Goal: Transaction & Acquisition: Download file/media

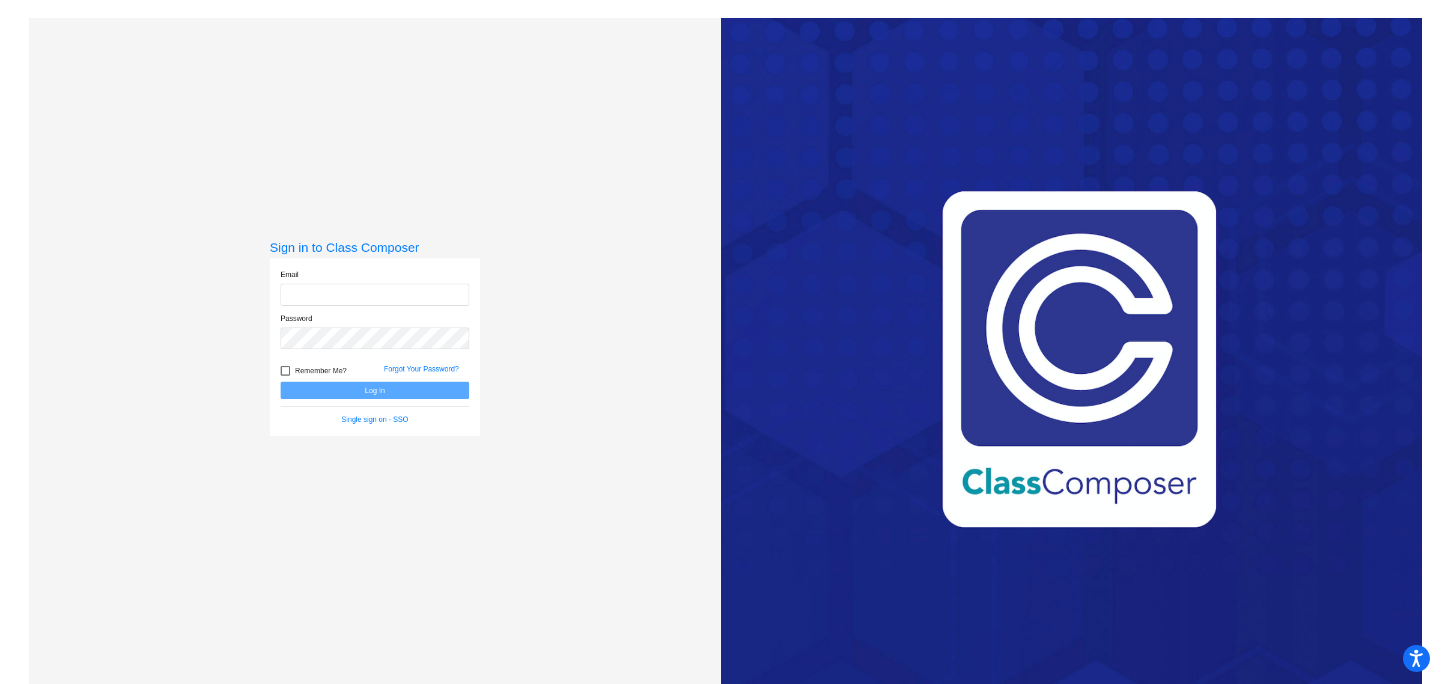
type input "[PERSON_NAME][EMAIL_ADDRESS][PERSON_NAME][DOMAIN_NAME]"
click at [373, 383] on button "Log In" at bounding box center [375, 390] width 189 height 17
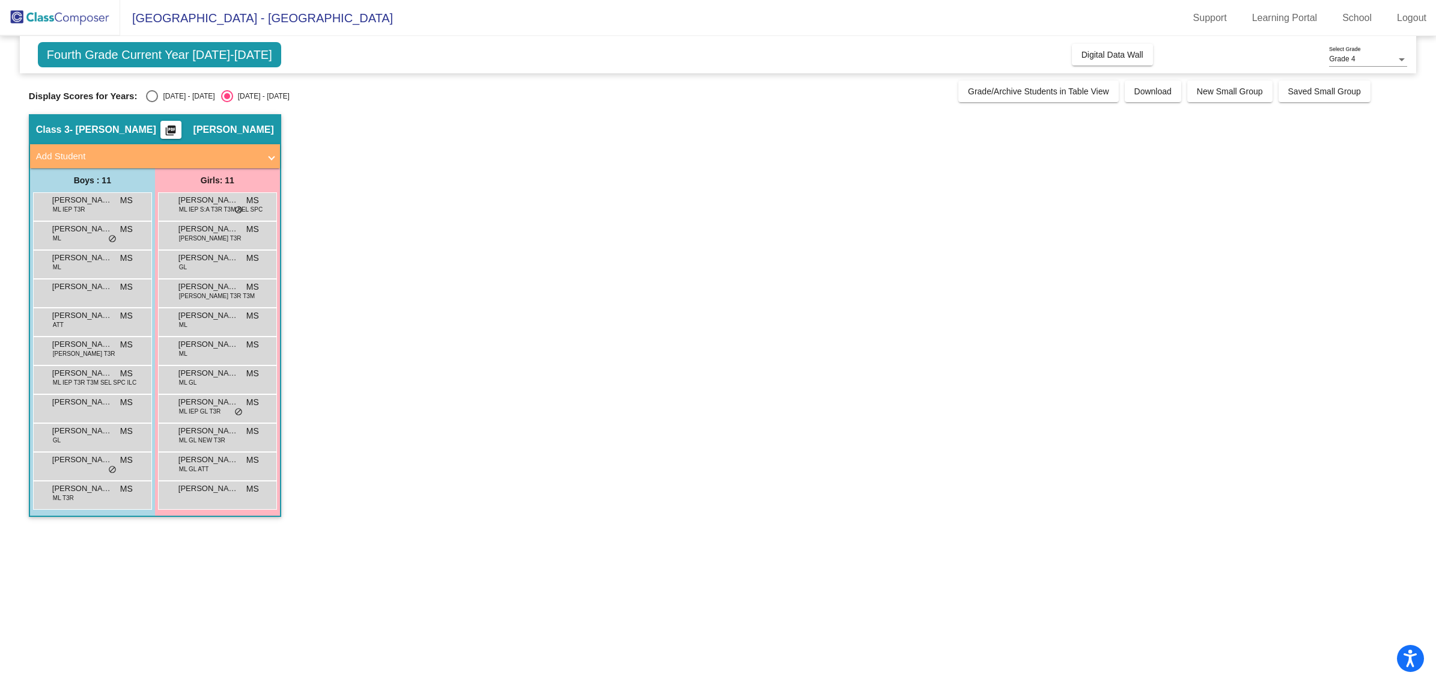
click at [186, 49] on span "Fourth Grade Current Year [DATE]-[DATE]" at bounding box center [159, 54] width 243 height 25
click at [1149, 91] on span "Download" at bounding box center [1152, 92] width 37 height 10
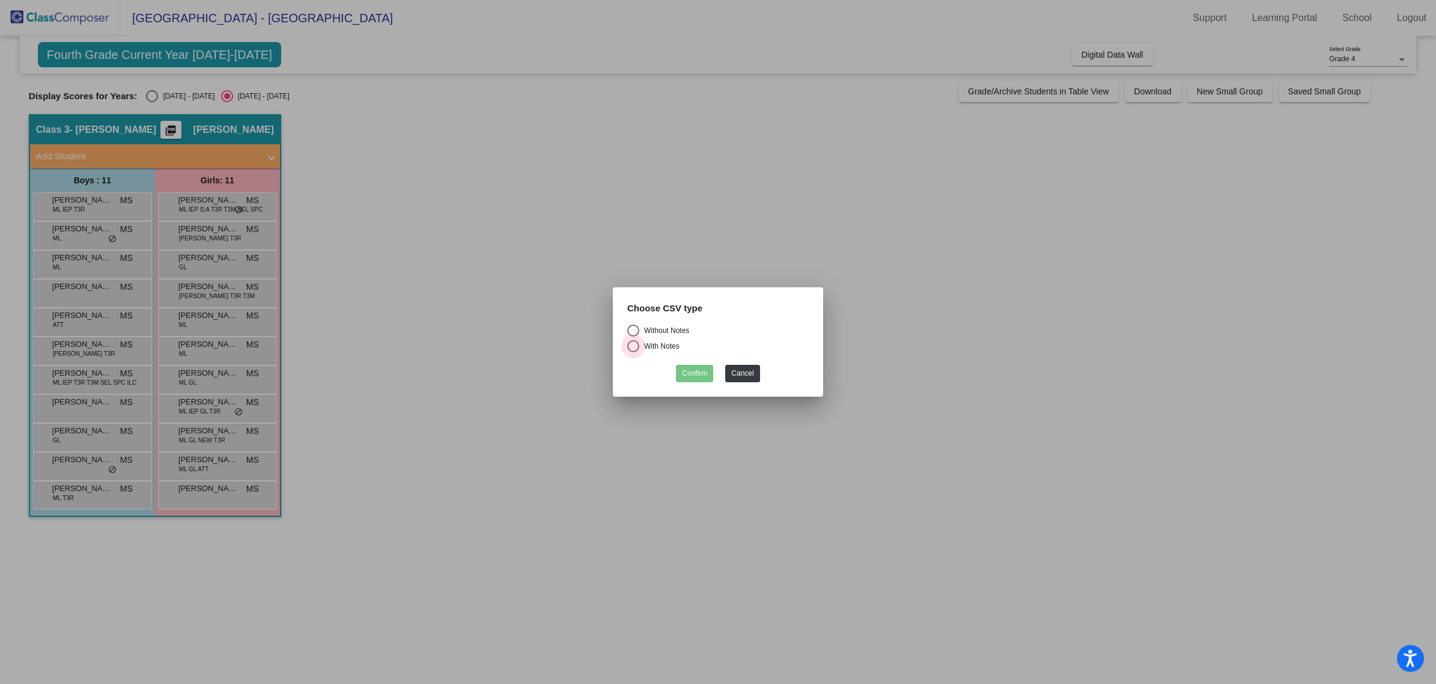
click at [634, 350] on div "Select an option" at bounding box center [633, 346] width 12 height 12
click at [633, 352] on input "With Notes" at bounding box center [633, 352] width 1 height 1
radio input "true"
click at [698, 377] on button "Confirm" at bounding box center [694, 373] width 37 height 17
